Goal: Information Seeking & Learning: Learn about a topic

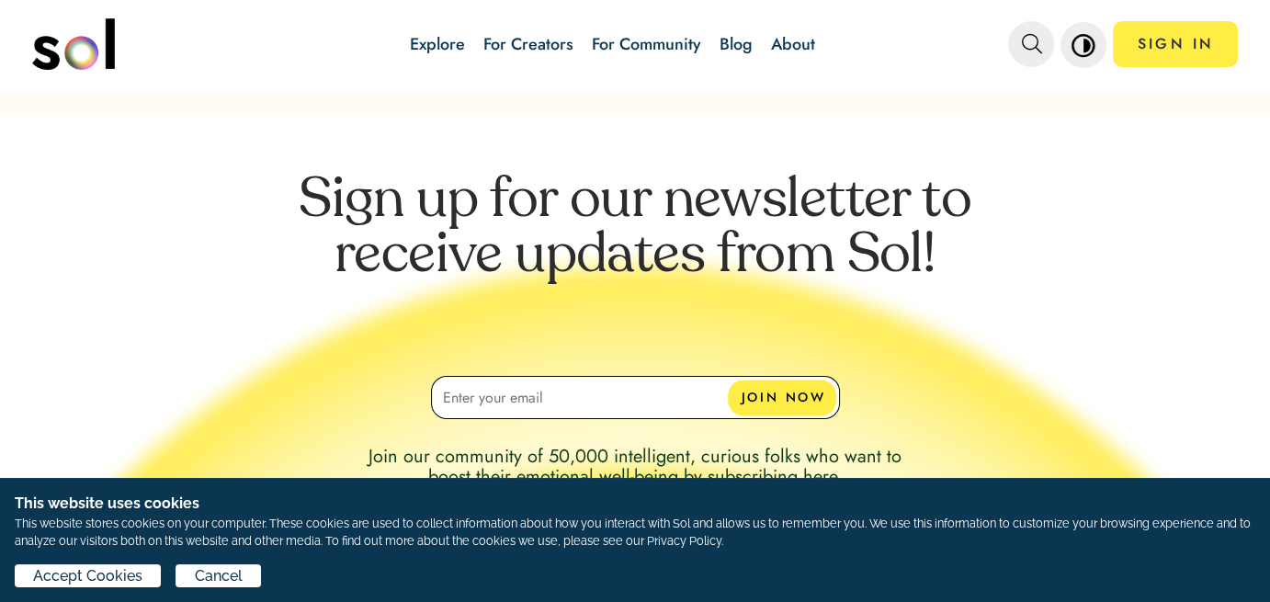
scroll to position [3134, 0]
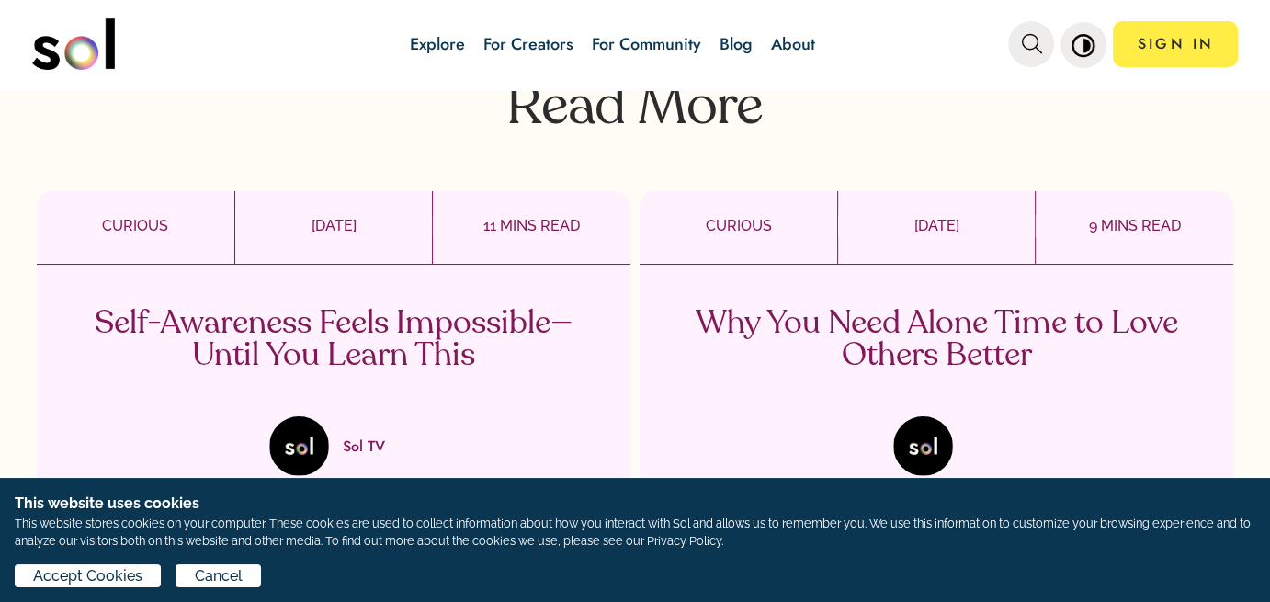
scroll to position [2716, 0]
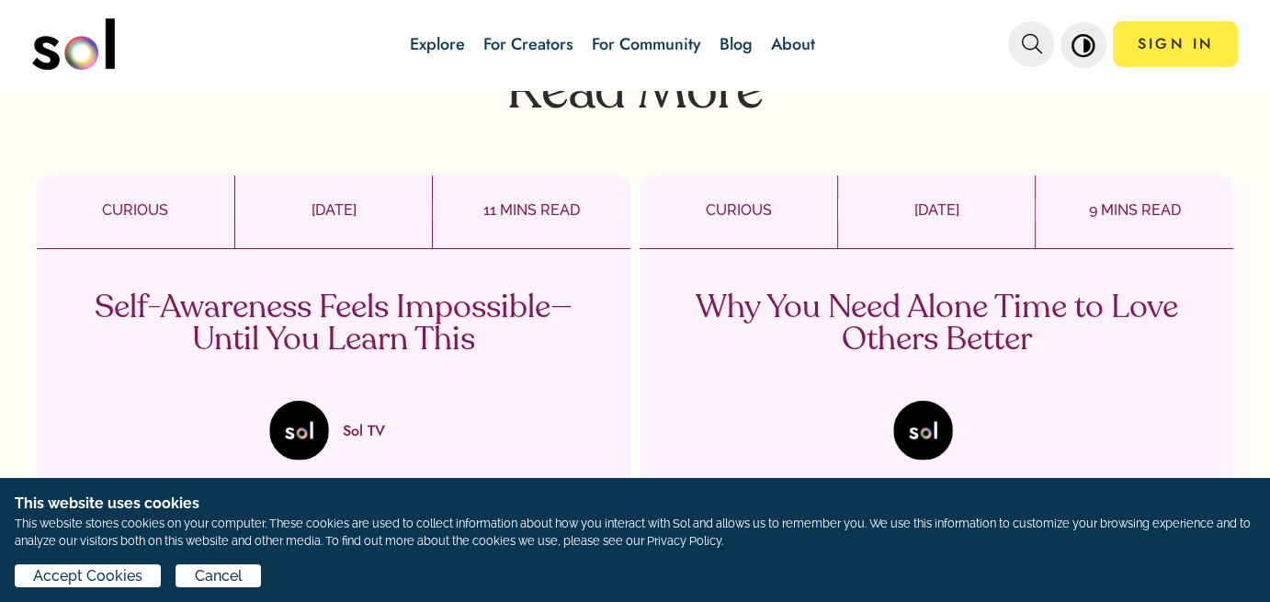
click at [308, 309] on p "Self-Awareness Feels Impossible—Until You Learn This" at bounding box center [334, 324] width 542 height 64
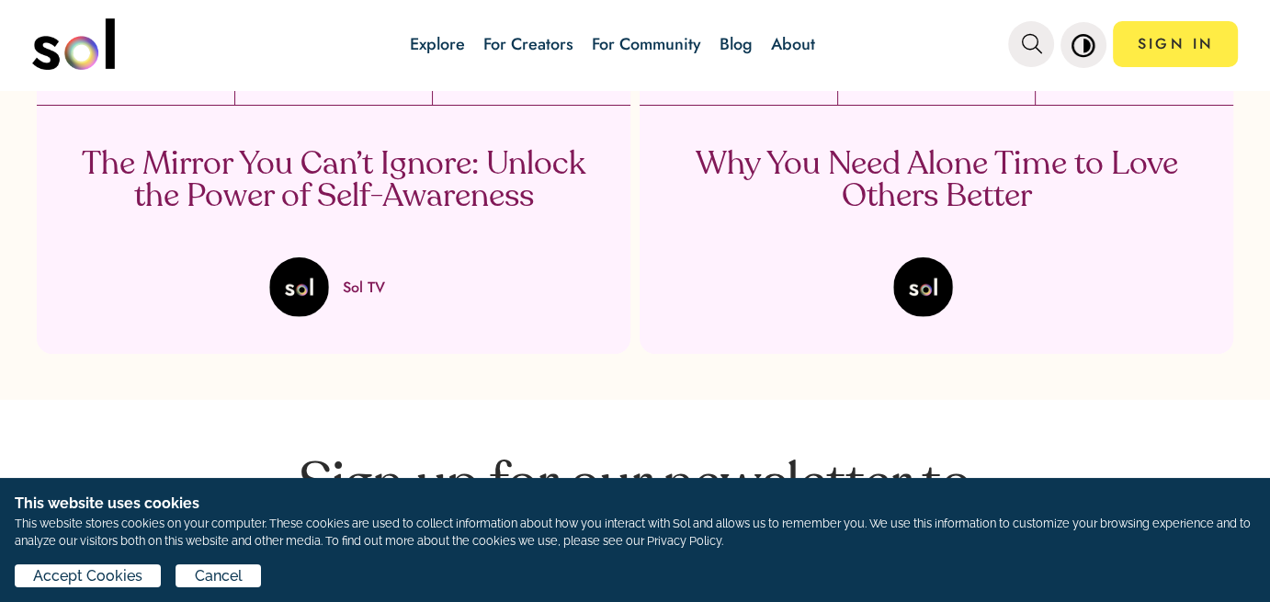
scroll to position [5281, 0]
